Goal: Task Accomplishment & Management: Complete application form

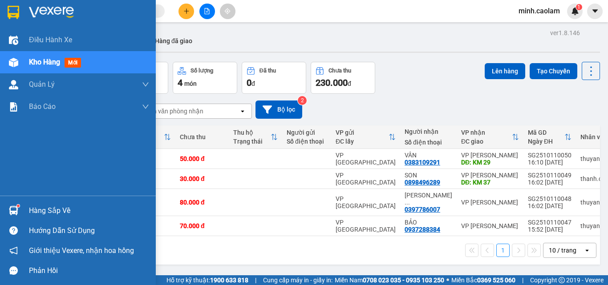
click at [42, 58] on span "Kho hàng" at bounding box center [44, 62] width 31 height 8
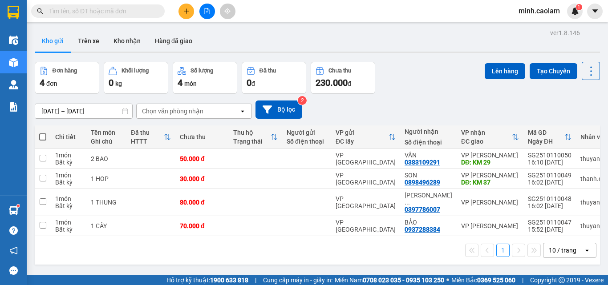
click at [204, 11] on icon "file-add" at bounding box center [207, 11] width 6 height 6
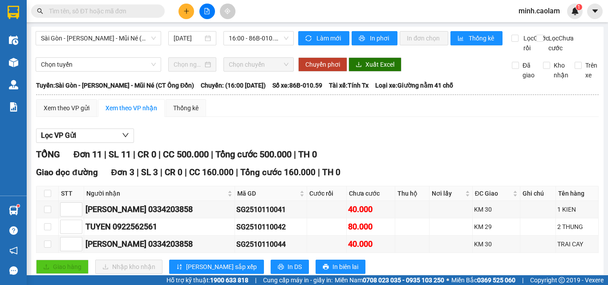
click at [239, 30] on div "Sài Gòn - [PERSON_NAME] - Mũi Né (CT Ông Đồn) [DATE] 16:00 - 86B-010.59 Làm mới…" at bounding box center [317, 264] width 572 height 474
click at [92, 36] on span "Sài Gòn - [PERSON_NAME] - Mũi Né (CT Ông Đồn)" at bounding box center [98, 38] width 115 height 13
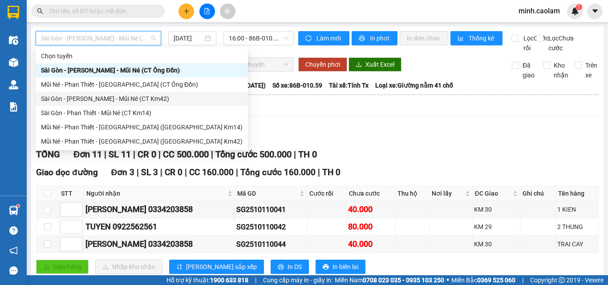
click at [111, 102] on div "Sài Gòn - [PERSON_NAME] - Mũi Né (CT Km42)" at bounding box center [141, 99] width 201 height 10
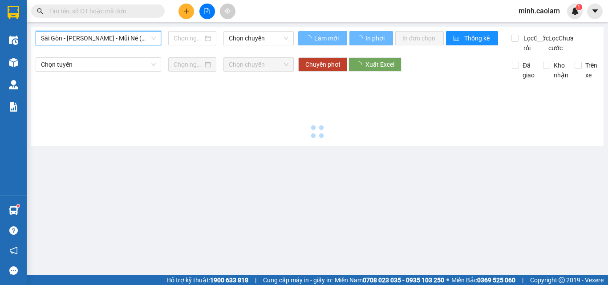
type input "[DATE]"
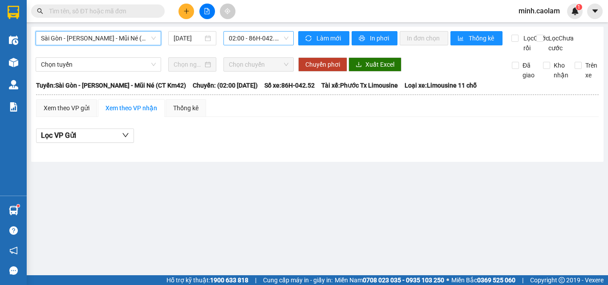
click at [254, 37] on span "02:00 - 86H-042.52" at bounding box center [259, 38] width 60 height 13
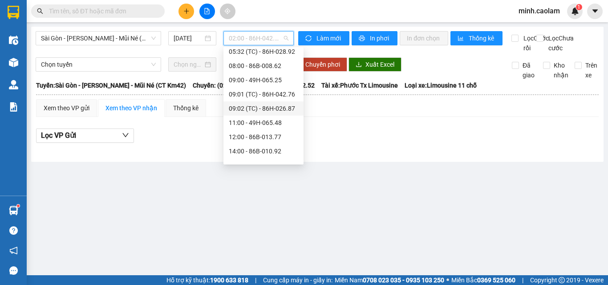
scroll to position [89, 0]
click at [246, 128] on div "12:00 - 86B-013.77" at bounding box center [263, 124] width 69 height 10
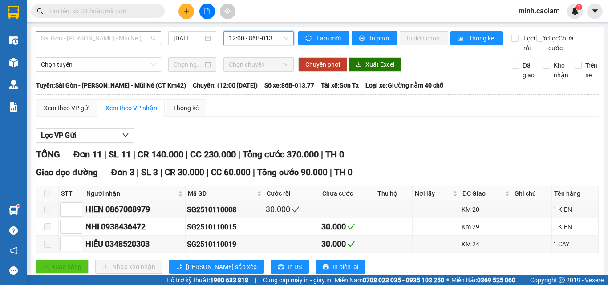
click at [112, 38] on span "Sài Gòn - [PERSON_NAME] - Mũi Né (CT Km42)" at bounding box center [98, 38] width 115 height 13
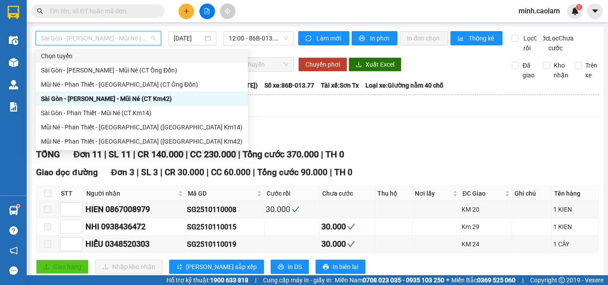
click at [97, 12] on input "text" at bounding box center [101, 11] width 105 height 10
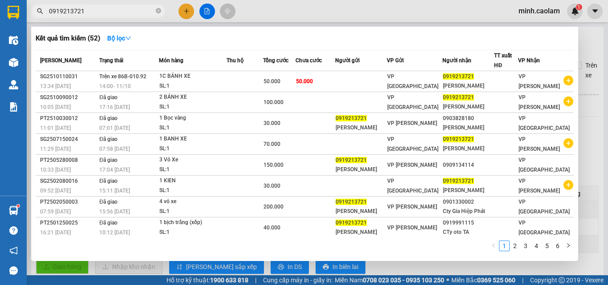
type input "0919213721"
click at [588, 97] on div at bounding box center [304, 142] width 608 height 285
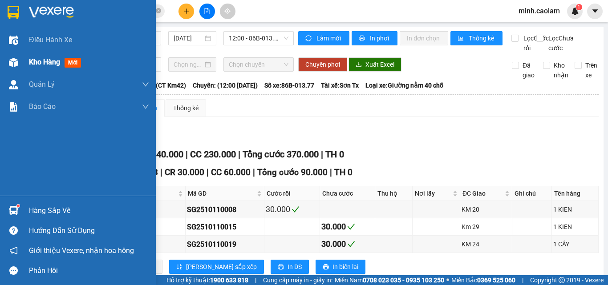
click at [22, 63] on div "Kho hàng mới" at bounding box center [78, 62] width 156 height 22
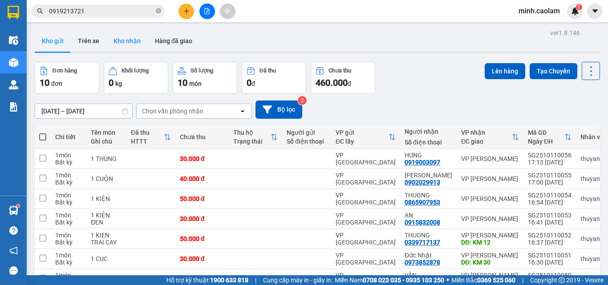
click at [132, 45] on button "Kho nhận" at bounding box center [126, 40] width 41 height 21
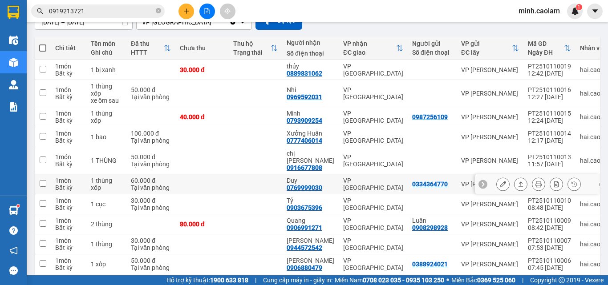
scroll to position [121, 0]
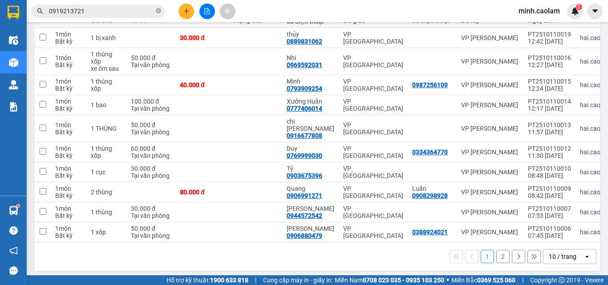
click at [496, 250] on button "2" at bounding box center [502, 256] width 13 height 13
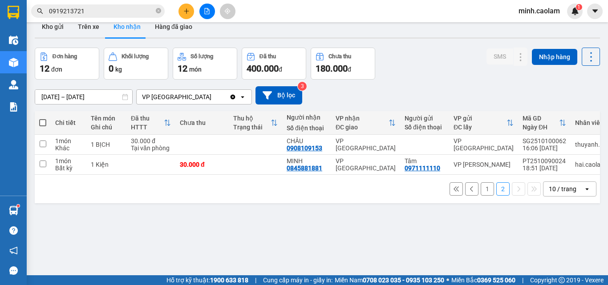
scroll to position [0, 0]
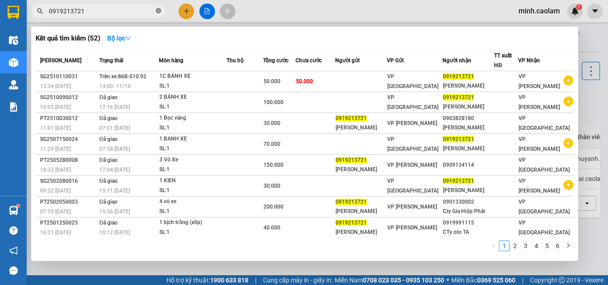
click at [158, 9] on icon "close-circle" at bounding box center [158, 10] width 5 height 5
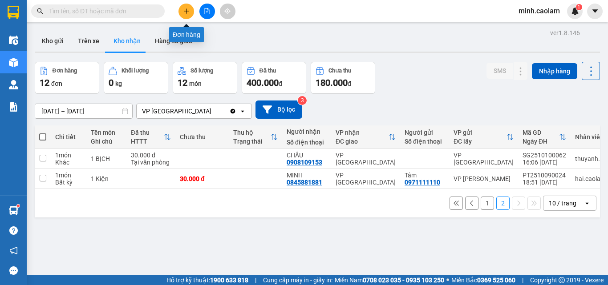
click at [185, 13] on icon "plus" at bounding box center [186, 11] width 6 height 6
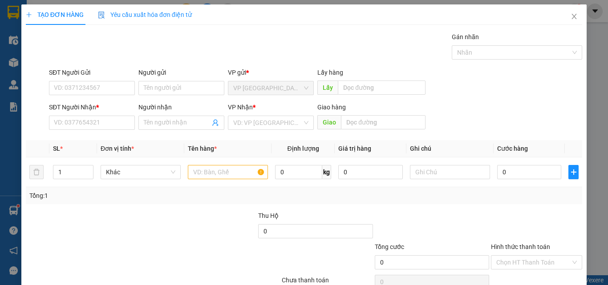
click at [86, 131] on div "SĐT Người Nhận * VD: 0377654321" at bounding box center [92, 117] width 86 height 31
click at [89, 123] on input "SĐT Người Nhận *" at bounding box center [92, 123] width 86 height 14
click at [97, 119] on input "940" at bounding box center [92, 123] width 86 height 14
drag, startPoint x: 90, startPoint y: 128, endPoint x: 96, endPoint y: 127, distance: 5.8
click at [91, 128] on input "940" at bounding box center [92, 123] width 86 height 14
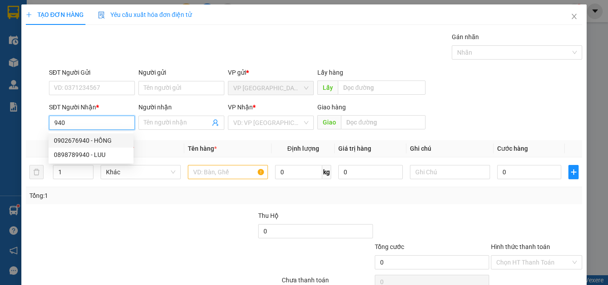
click at [98, 137] on div "0902676940 - HỒNG" at bounding box center [91, 141] width 74 height 10
type input "0902676940"
type input "HỒNG"
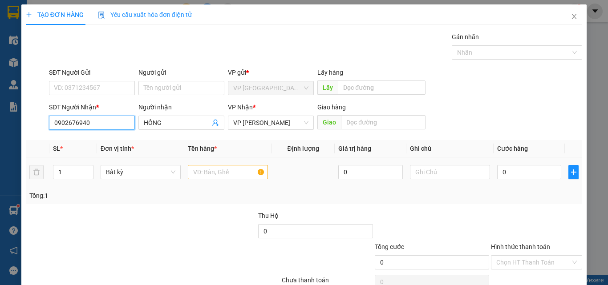
type input "0902676940"
click at [213, 169] on input "text" at bounding box center [228, 172] width 80 height 14
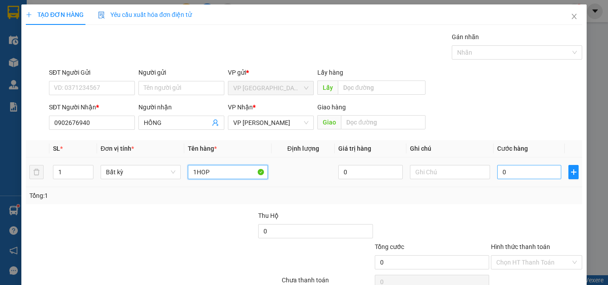
type input "1HOP"
click at [504, 176] on input "0" at bounding box center [529, 172] width 64 height 14
type input "3"
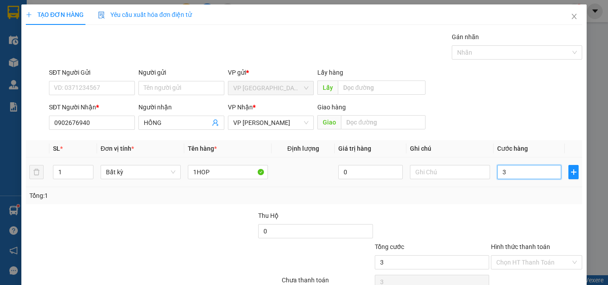
type input "30"
type input "300"
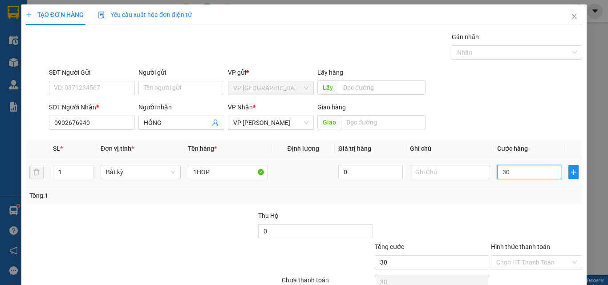
type input "300"
type input "3.000"
type input "30.000"
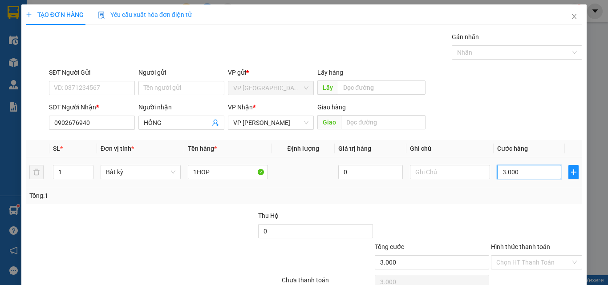
type input "30.000"
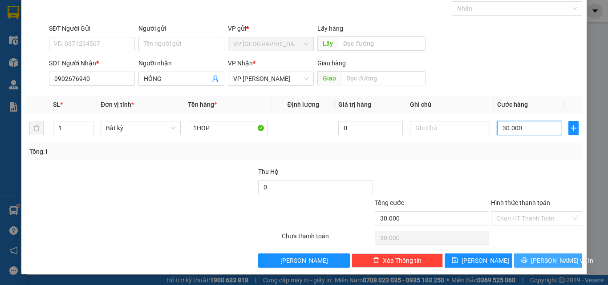
type input "30.000"
drag, startPoint x: 537, startPoint y: 261, endPoint x: 529, endPoint y: 240, distance: 22.0
click at [537, 259] on span "[PERSON_NAME] và In" at bounding box center [562, 261] width 62 height 10
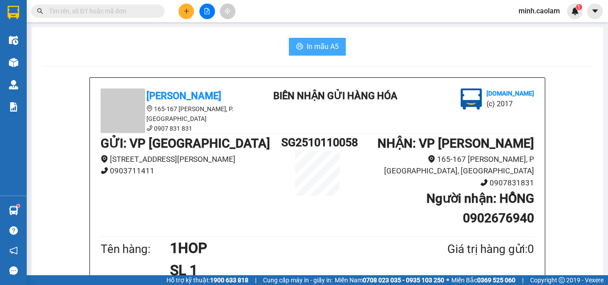
click at [307, 45] on span "In mẫu A5" at bounding box center [322, 46] width 32 height 11
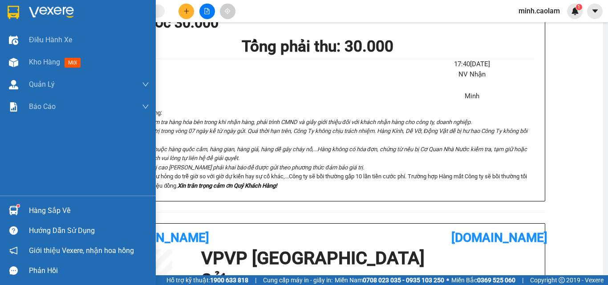
scroll to position [178, 0]
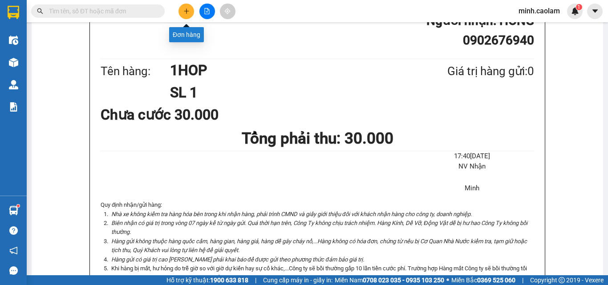
click at [185, 8] on button at bounding box center [186, 12] width 16 height 16
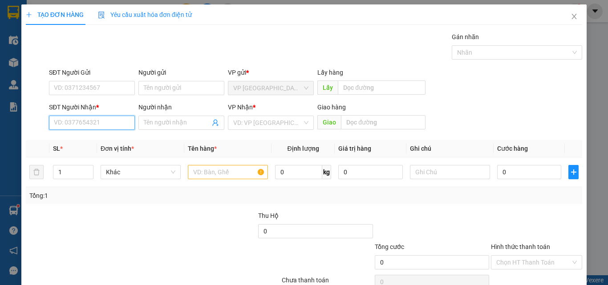
click at [107, 128] on input "SĐT Người Nhận *" at bounding box center [92, 123] width 86 height 14
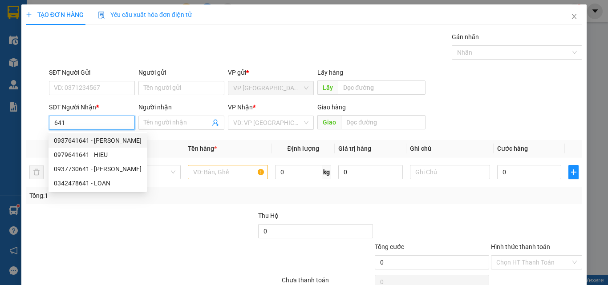
click at [95, 142] on div "0937641641 - [PERSON_NAME]" at bounding box center [98, 141] width 88 height 10
type input "0937641641"
type input "THAO"
type input "KM 12"
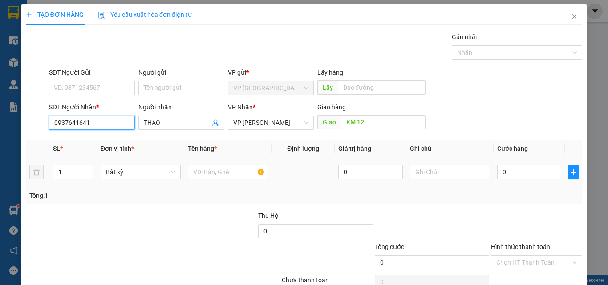
type input "0937641641"
click at [217, 175] on input "text" at bounding box center [228, 172] width 80 height 14
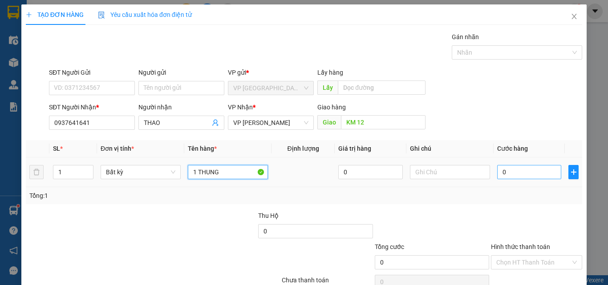
type input "1 THUNG"
click at [513, 174] on input "0" at bounding box center [529, 172] width 64 height 14
type input "4"
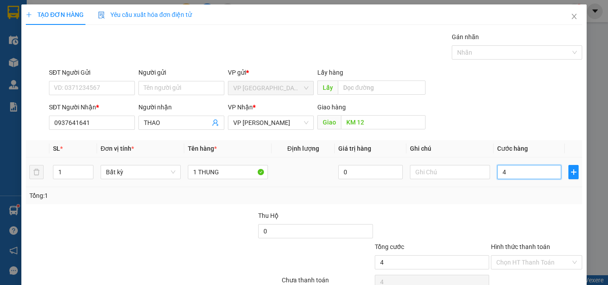
type input "40"
type input "400"
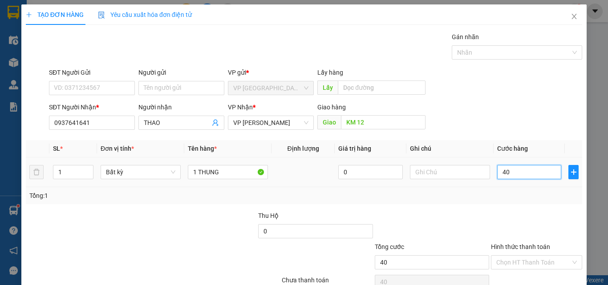
type input "400"
type input "4.000"
type input "40.000"
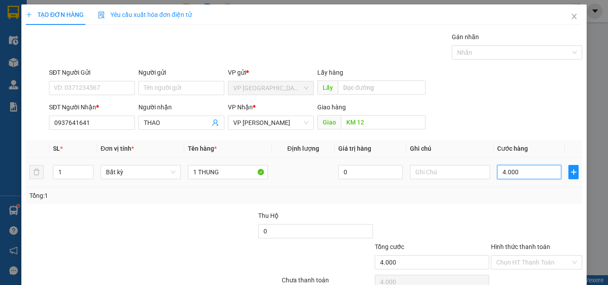
type input "40.000"
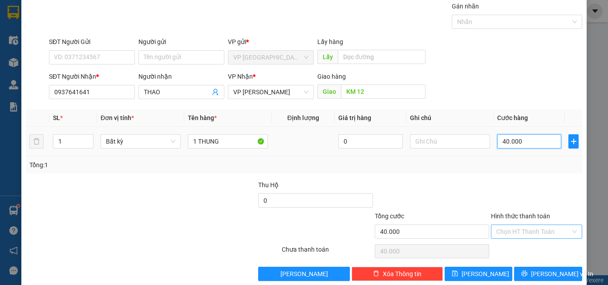
scroll to position [44, 0]
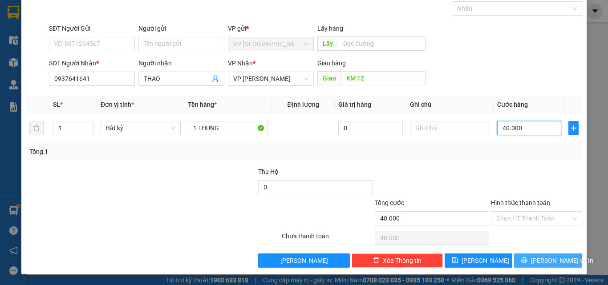
type input "40.000"
click at [534, 262] on button "[PERSON_NAME] và In" at bounding box center [548, 261] width 68 height 14
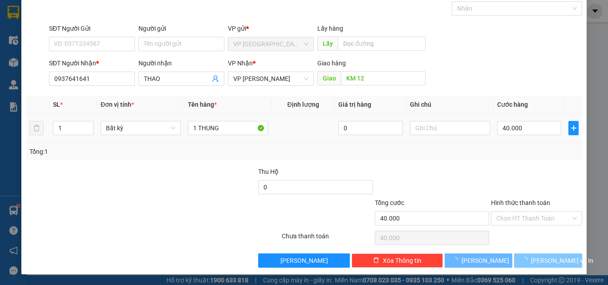
scroll to position [16, 0]
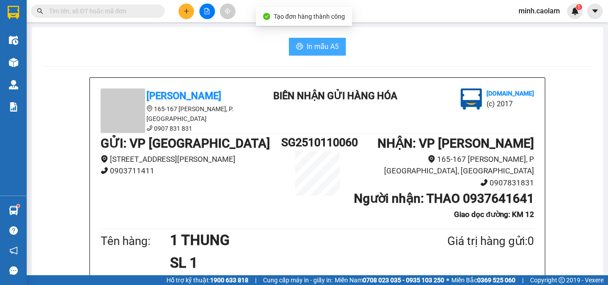
click at [323, 48] on span "In mẫu A5" at bounding box center [322, 46] width 32 height 11
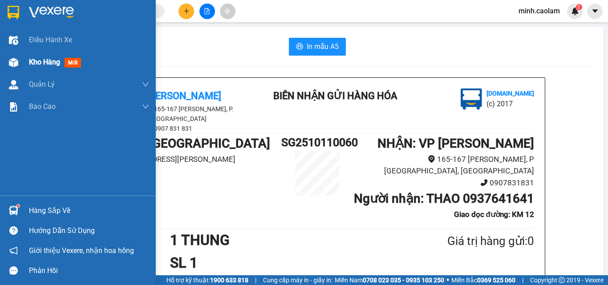
click at [37, 58] on span "Kho hàng" at bounding box center [44, 62] width 31 height 8
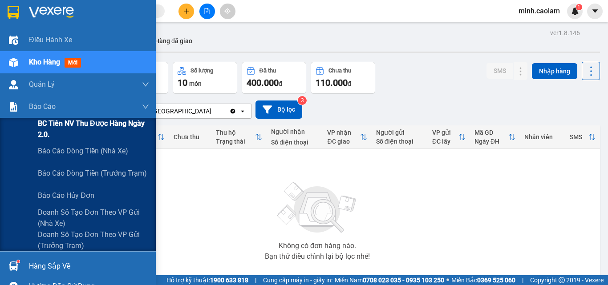
click at [61, 131] on span "BC Tiền NV thu được hàng ngày 2.0." at bounding box center [93, 129] width 111 height 22
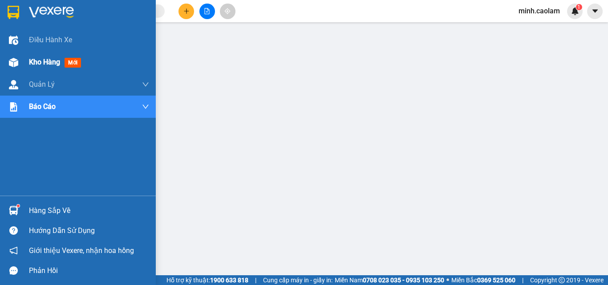
click at [41, 60] on span "Kho hàng" at bounding box center [44, 62] width 31 height 8
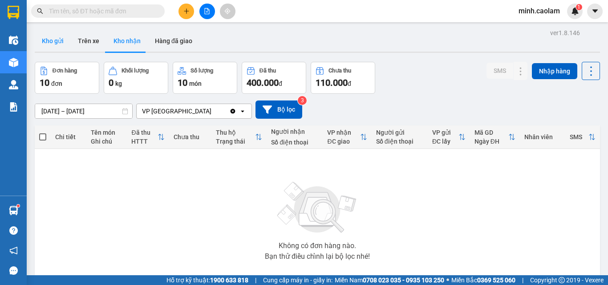
click at [57, 39] on button "Kho gửi" at bounding box center [53, 40] width 36 height 21
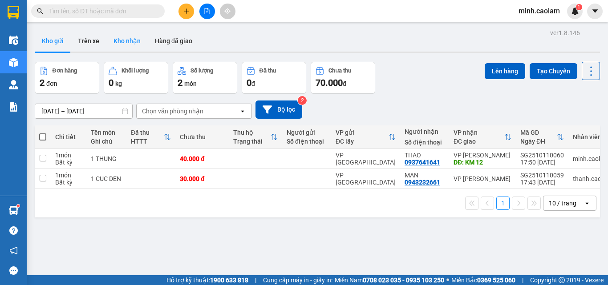
click at [130, 41] on button "Kho nhận" at bounding box center [126, 40] width 41 height 21
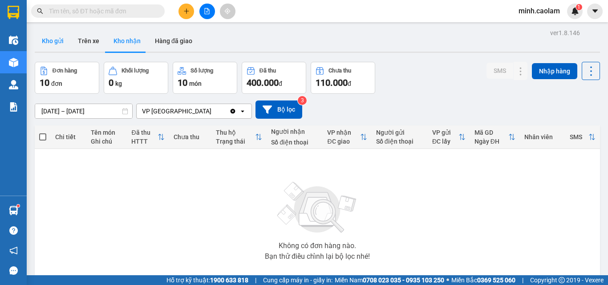
click at [56, 47] on button "Kho gửi" at bounding box center [53, 40] width 36 height 21
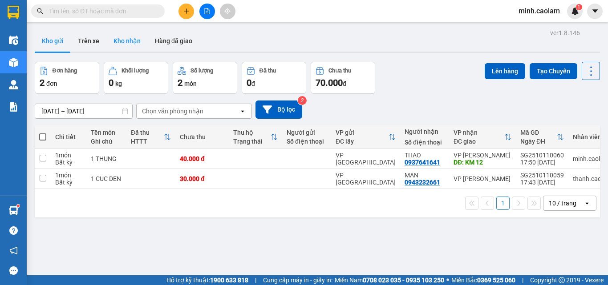
click at [131, 39] on button "Kho nhận" at bounding box center [126, 40] width 41 height 21
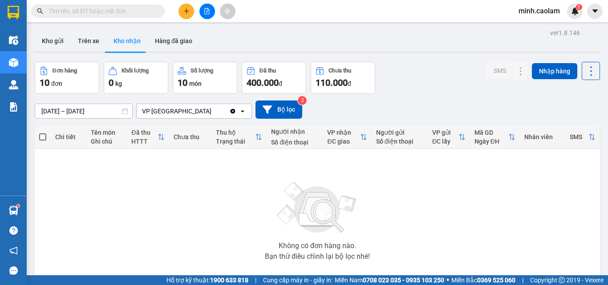
click at [100, 107] on input "[DATE] – [DATE]" at bounding box center [83, 111] width 97 height 14
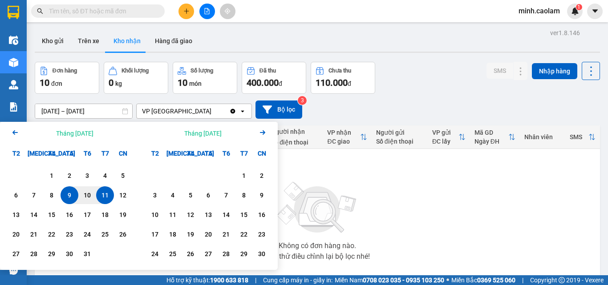
click at [104, 197] on div "11" at bounding box center [105, 195] width 12 height 11
type input "[DATE] – / /"
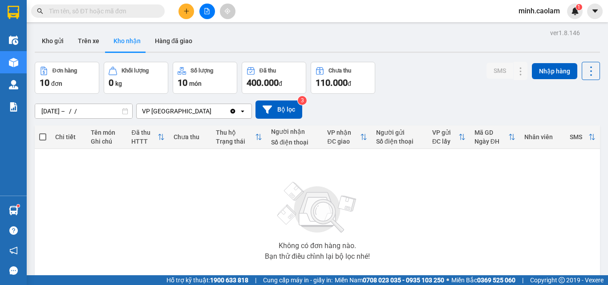
click at [416, 169] on div "Không có đơn hàng nào. Bạn thử điều chỉnh lại bộ lọc nhé!" at bounding box center [317, 218] width 556 height 133
click at [467, 80] on div "Đơn hàng 10 đơn Khối lượng 0 kg Số lượng 10 món Đã thu 400.000 đ Chưa thu 110.0…" at bounding box center [317, 78] width 565 height 32
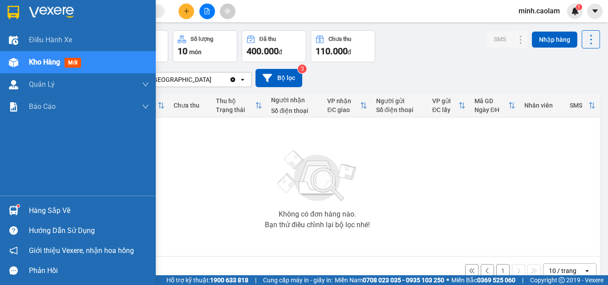
scroll to position [44, 0]
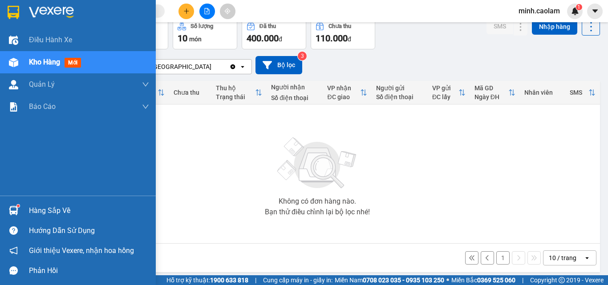
drag, startPoint x: 49, startPoint y: 56, endPoint x: 67, endPoint y: 58, distance: 18.3
click at [51, 58] on div "Kho hàng mới" at bounding box center [89, 62] width 120 height 22
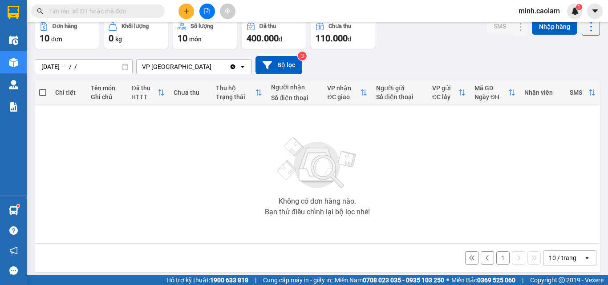
click at [496, 254] on button "1" at bounding box center [502, 257] width 13 height 13
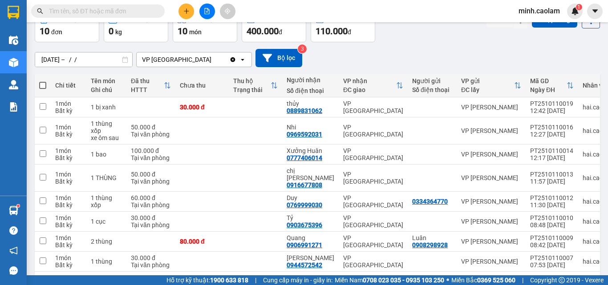
scroll to position [32, 0]
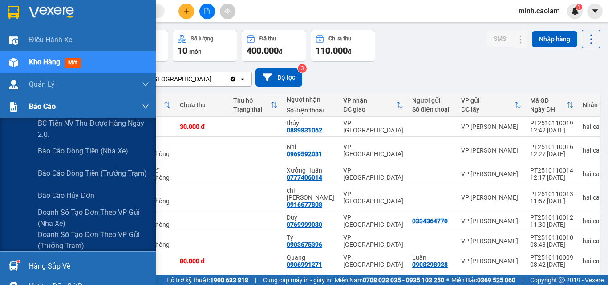
click at [43, 107] on span "Báo cáo" at bounding box center [42, 106] width 27 height 11
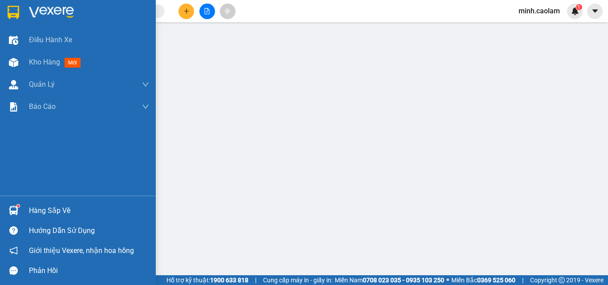
drag, startPoint x: 31, startPoint y: 64, endPoint x: 607, endPoint y: 41, distance: 576.4
click at [33, 64] on span "Kho hàng" at bounding box center [44, 62] width 31 height 8
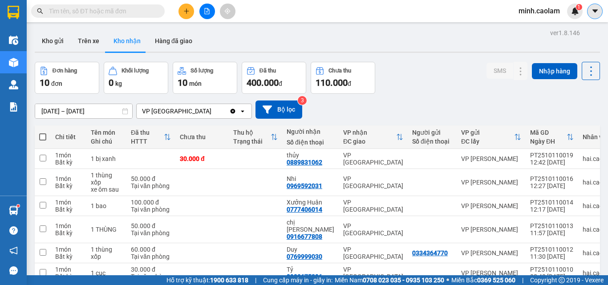
click at [593, 9] on icon "caret-down" at bounding box center [595, 11] width 8 height 8
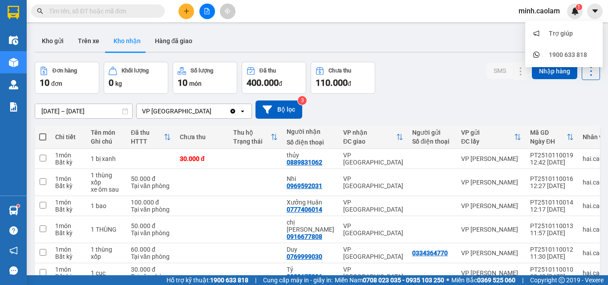
click at [556, 12] on span "minh.caolam" at bounding box center [539, 10] width 56 height 11
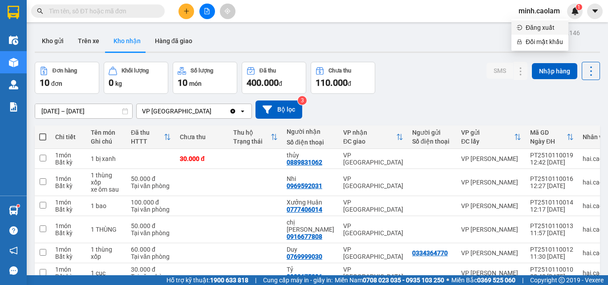
click at [544, 27] on span "Đăng xuất" at bounding box center [543, 28] width 37 height 10
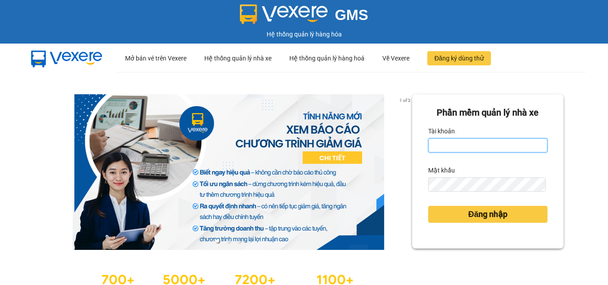
click at [488, 144] on input "Tài khoản" at bounding box center [487, 145] width 119 height 14
type input "duy.caolam"
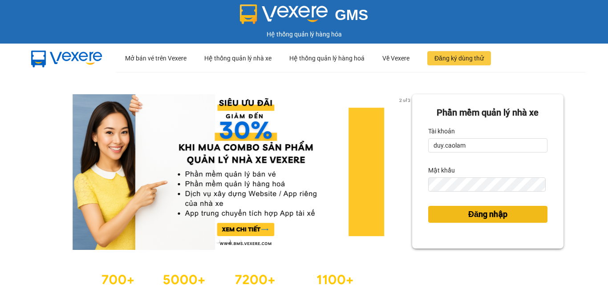
click at [486, 219] on span "Đăng nhập" at bounding box center [487, 214] width 39 height 12
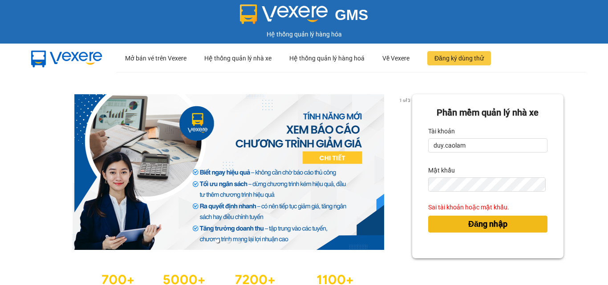
click at [468, 230] on span "Đăng nhập" at bounding box center [487, 224] width 39 height 12
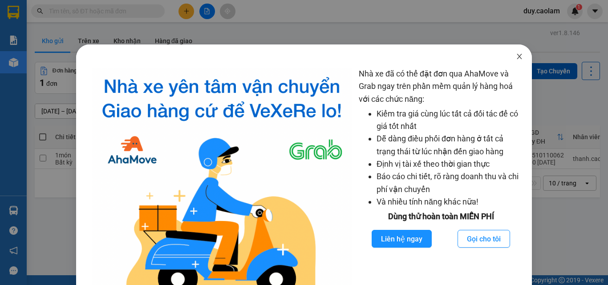
click at [515, 55] on icon "close" at bounding box center [518, 56] width 7 height 7
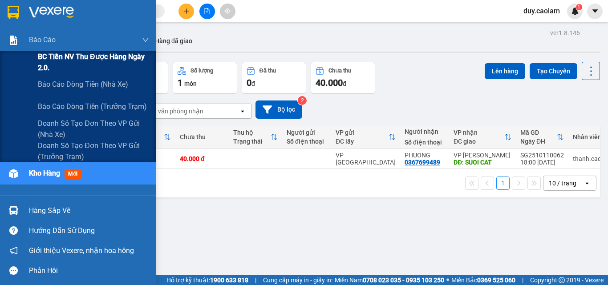
click at [44, 58] on span "BC Tiền NV thu được hàng ngày 2.0." at bounding box center [93, 62] width 111 height 22
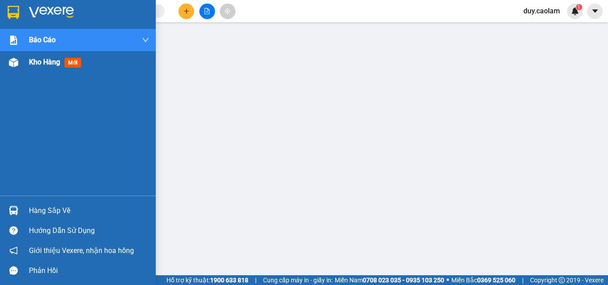
click at [48, 72] on div "Kho hàng mới" at bounding box center [89, 62] width 120 height 22
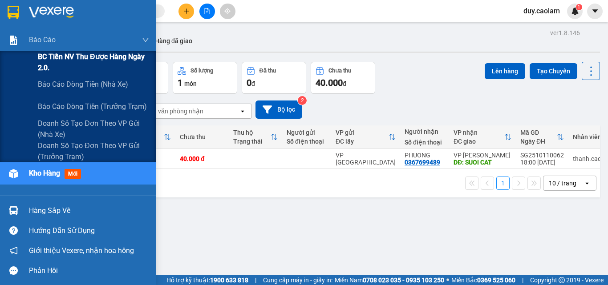
click at [73, 56] on span "BC Tiền NV thu được hàng ngày 2.0." at bounding box center [93, 62] width 111 height 22
